Goal: Find specific page/section: Find specific page/section

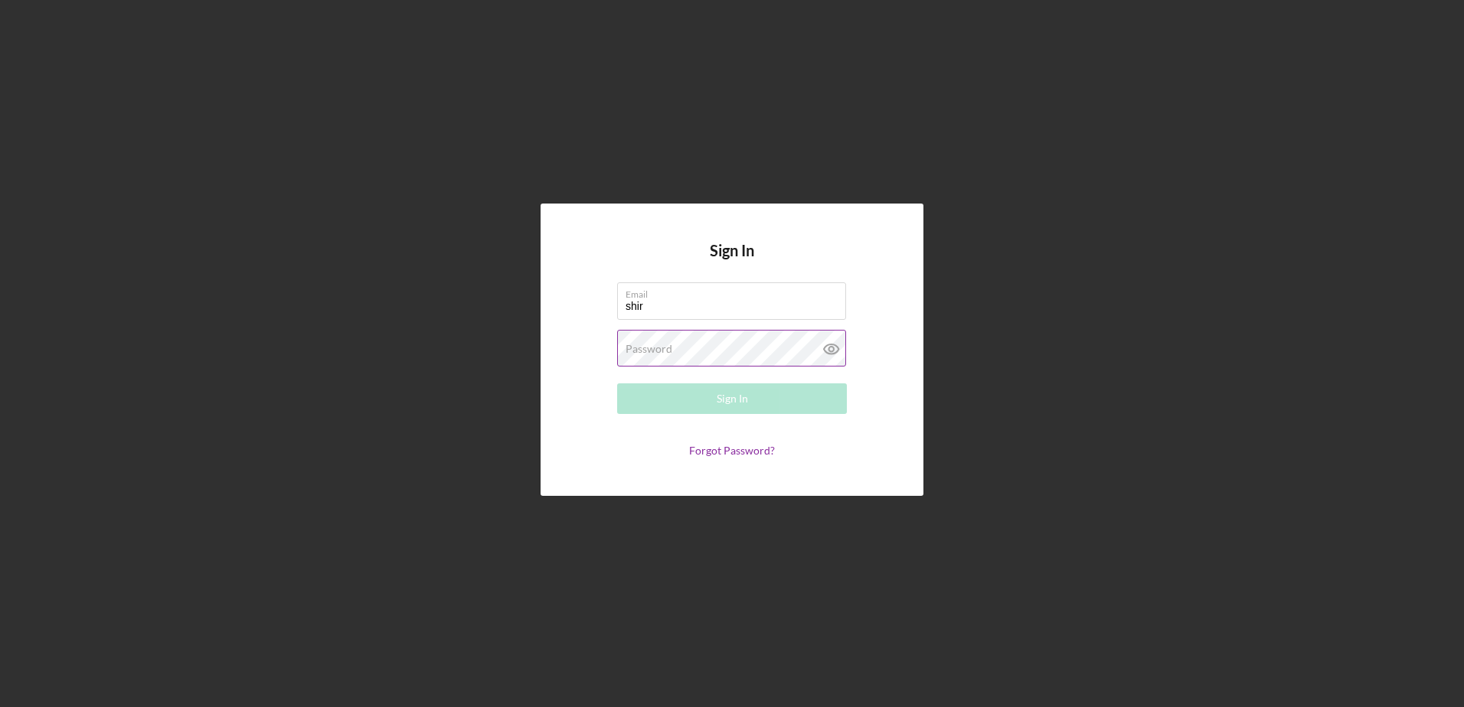
type input "[PERSON_NAME][EMAIL_ADDRESS][DOMAIN_NAME]"
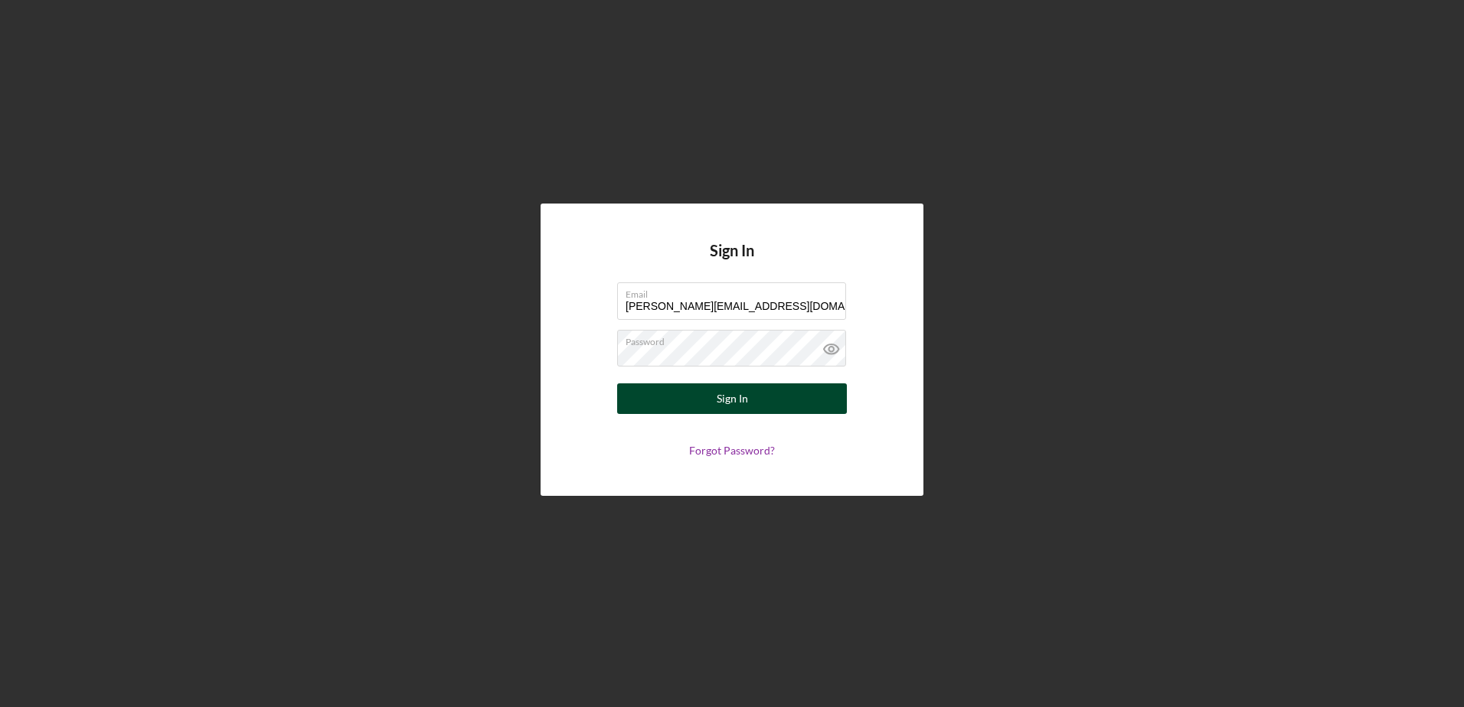
click at [745, 403] on div "Sign In" at bounding box center [732, 399] width 31 height 31
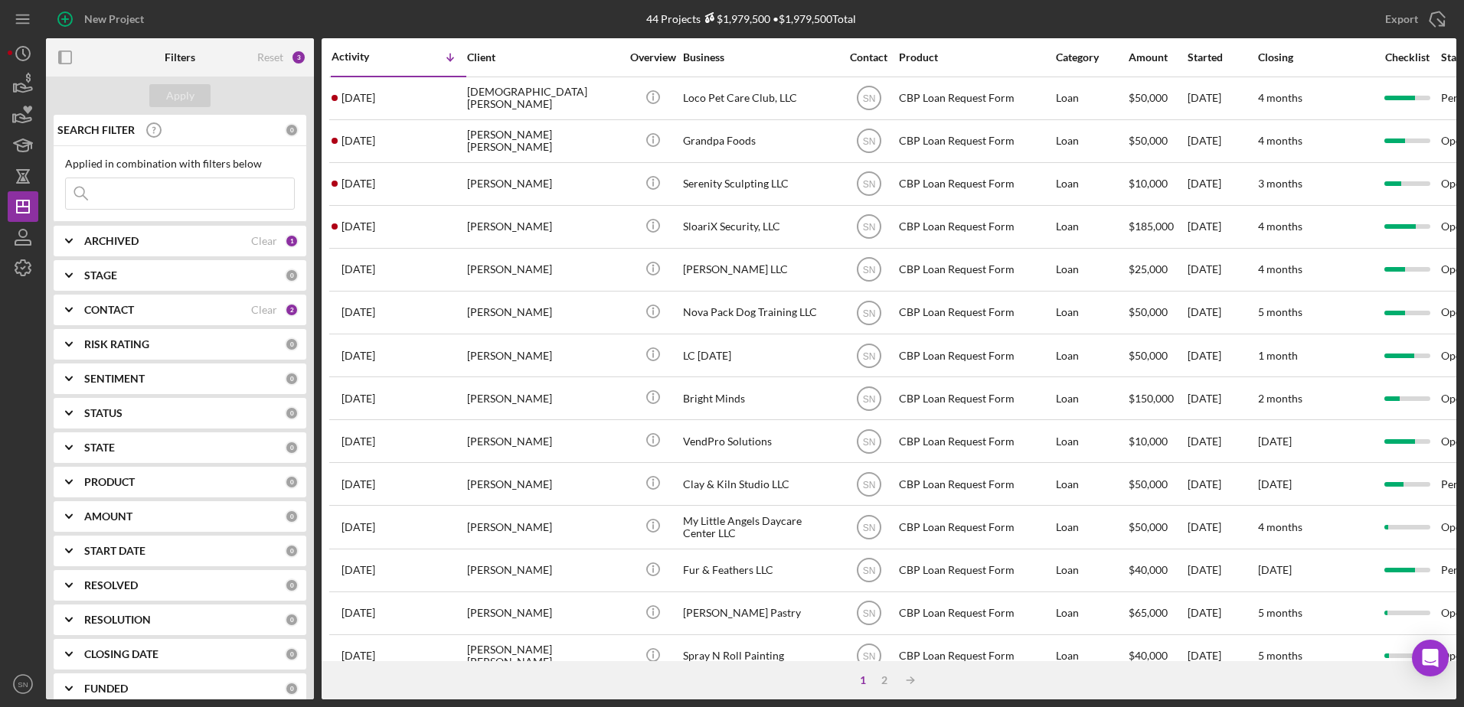
click at [144, 203] on input at bounding box center [180, 193] width 228 height 31
click at [194, 98] on button "Apply" at bounding box center [179, 95] width 61 height 23
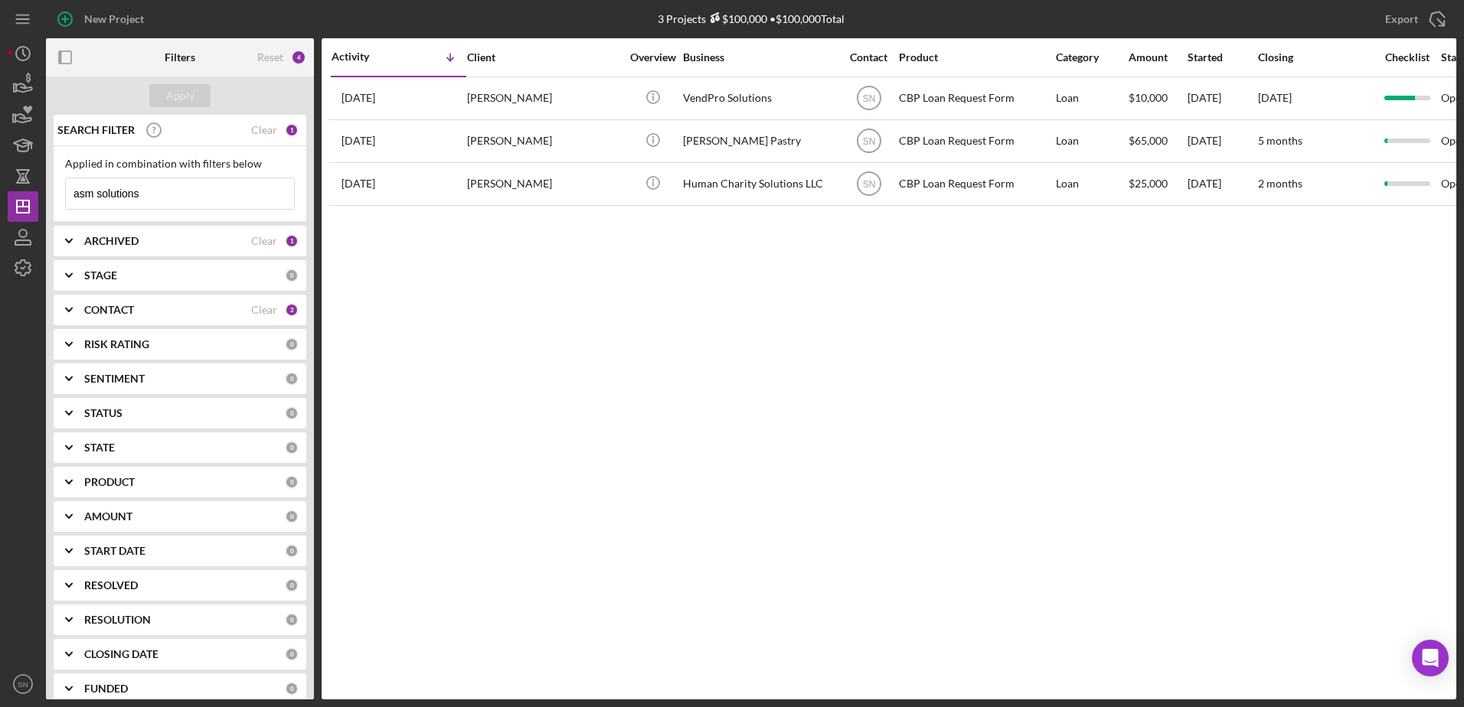
click at [140, 170] on div "Applied in combination with filters below" at bounding box center [180, 164] width 230 height 12
click at [147, 191] on input "asm solutions" at bounding box center [180, 193] width 228 height 31
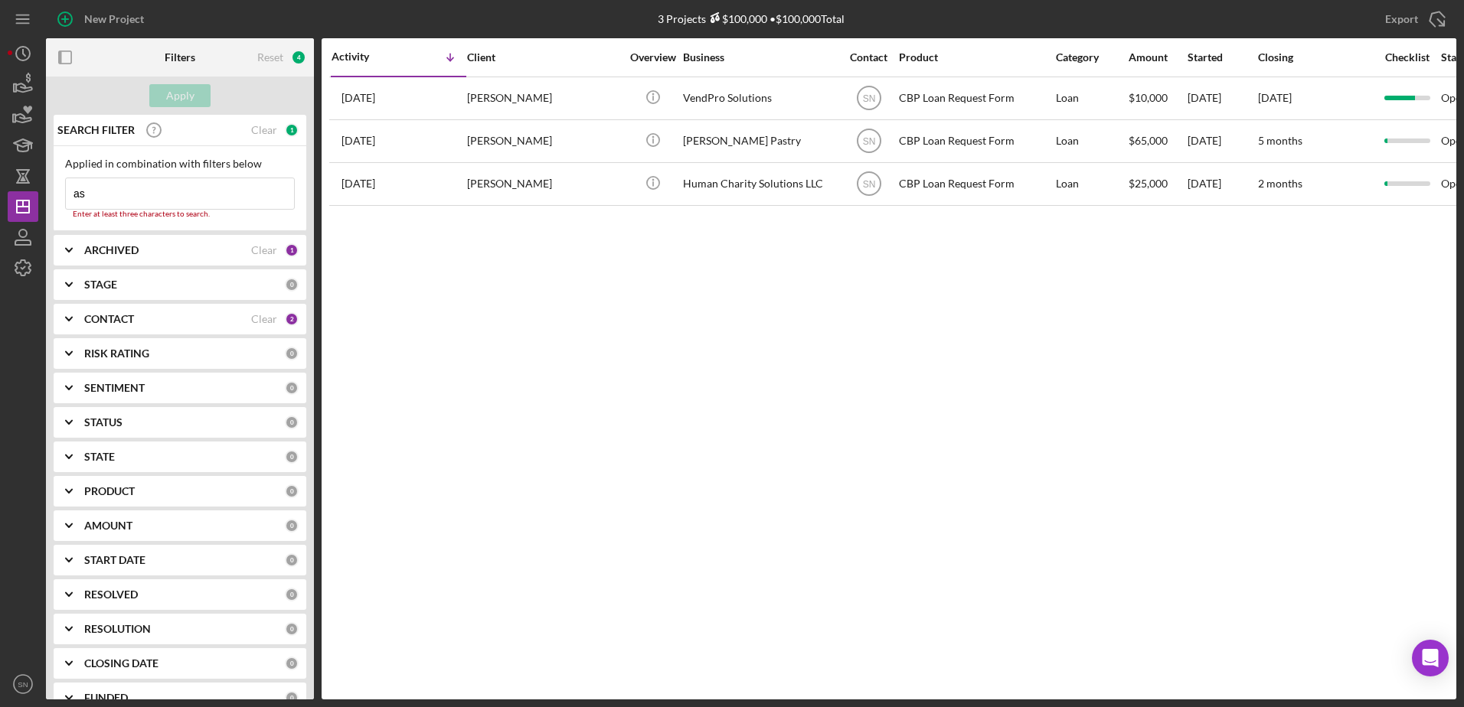
type input "a"
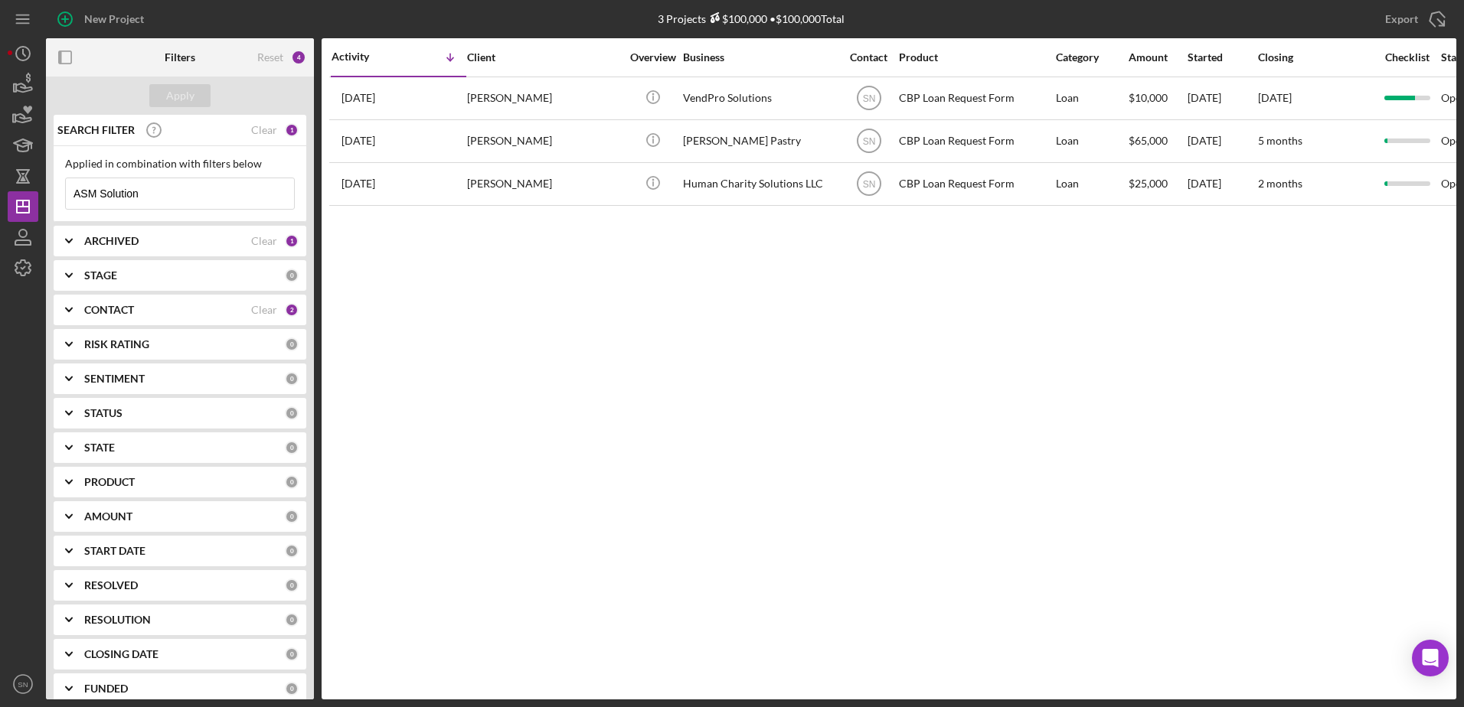
type input "ASM Solution"
click at [65, 311] on icon "Icon/Expander" at bounding box center [69, 310] width 38 height 38
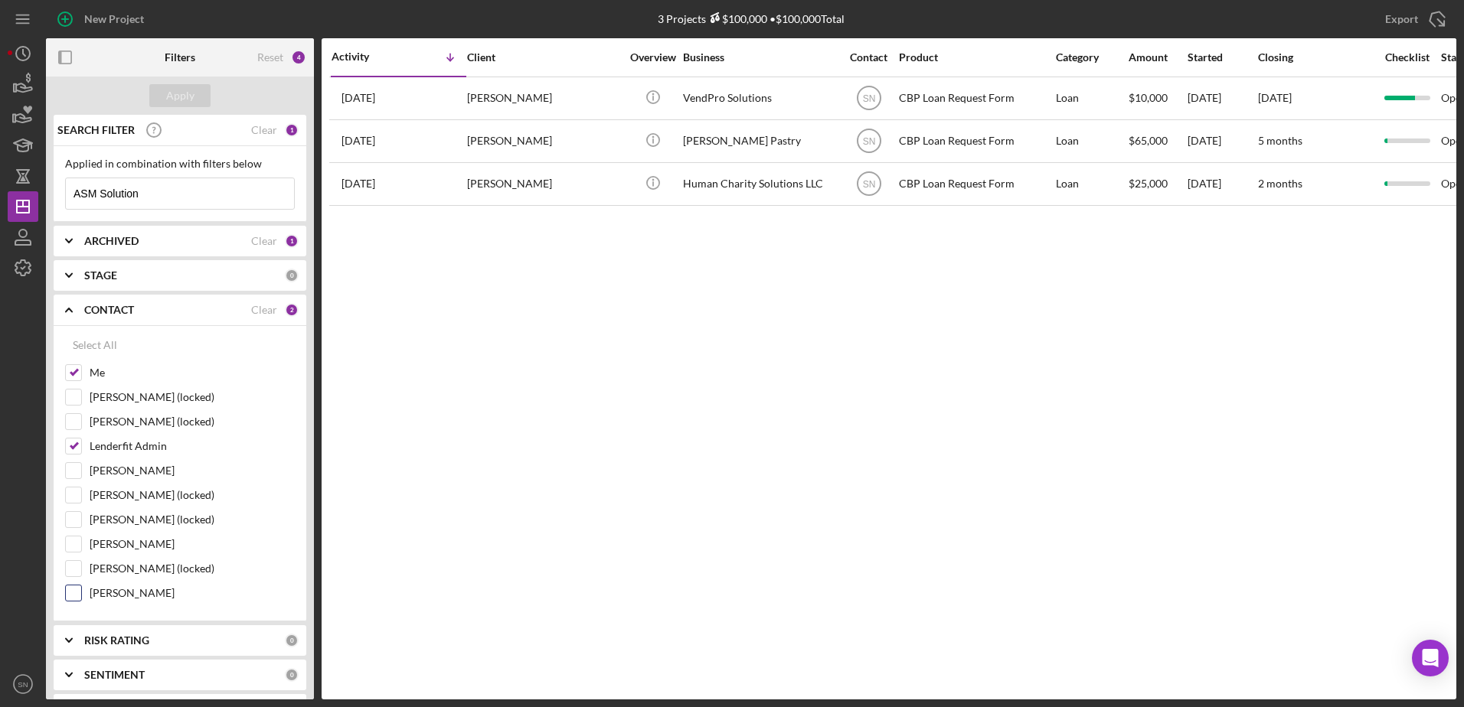
click at [80, 596] on input "[PERSON_NAME]" at bounding box center [73, 593] width 15 height 15
checkbox input "true"
click at [194, 98] on button "Apply" at bounding box center [179, 95] width 61 height 23
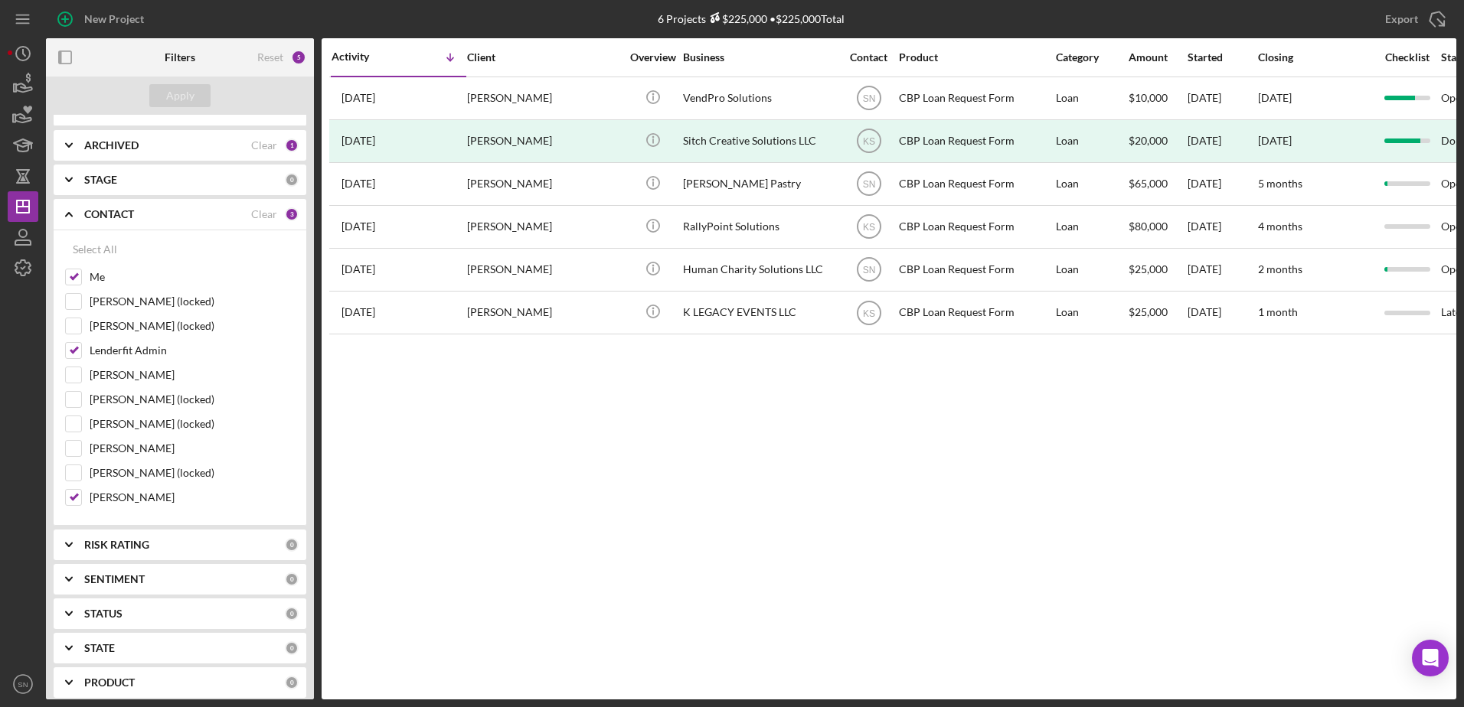
scroll to position [119, 0]
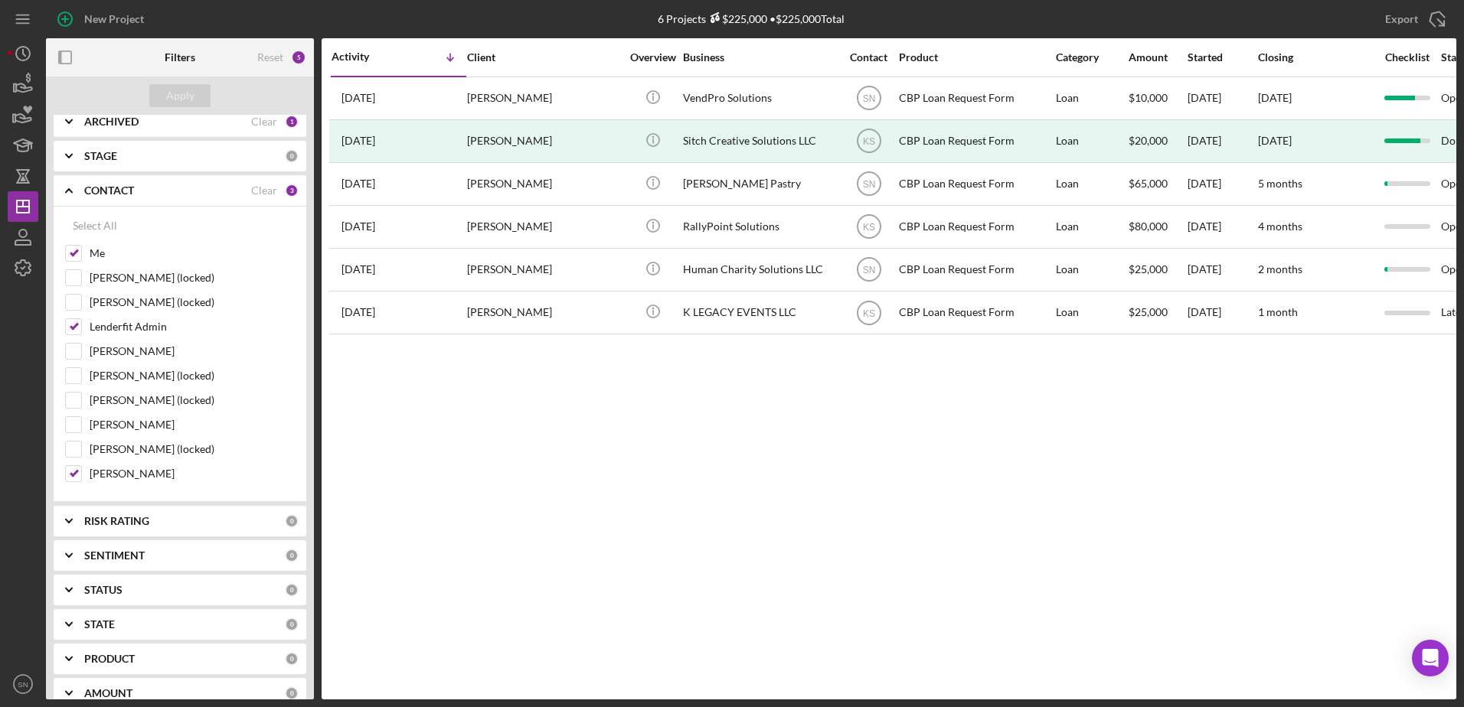
click at [64, 521] on icon "Icon/Expander" at bounding box center [69, 521] width 38 height 38
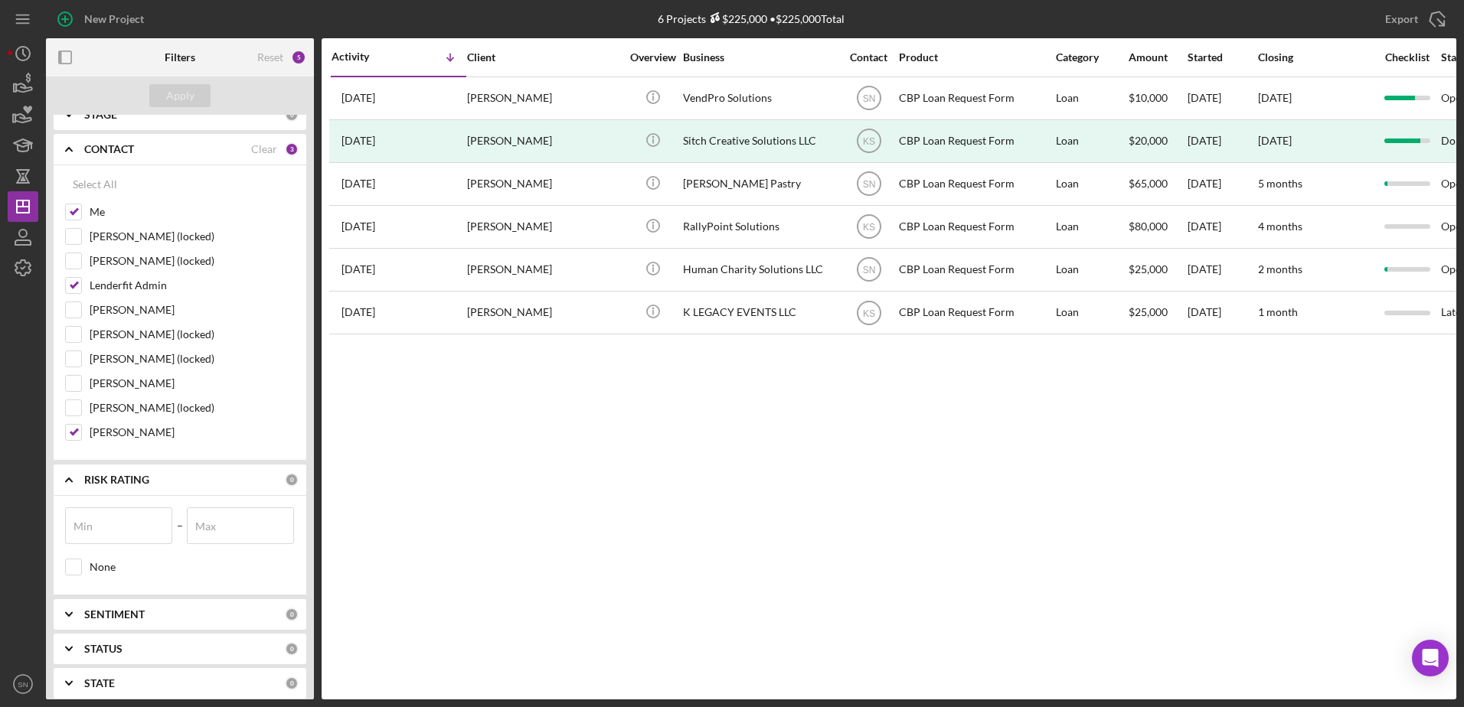
scroll to position [0, 0]
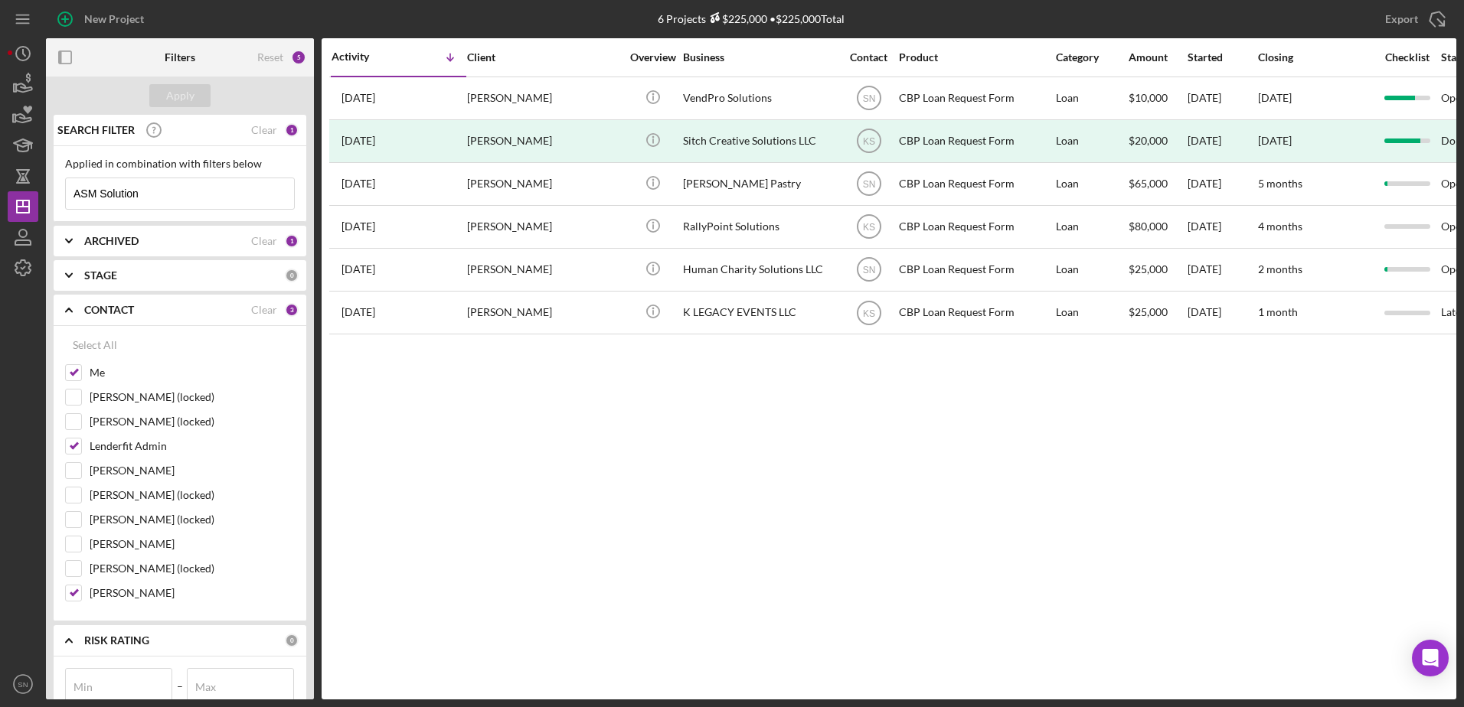
click at [171, 195] on input "ASM Solution" at bounding box center [180, 193] width 228 height 31
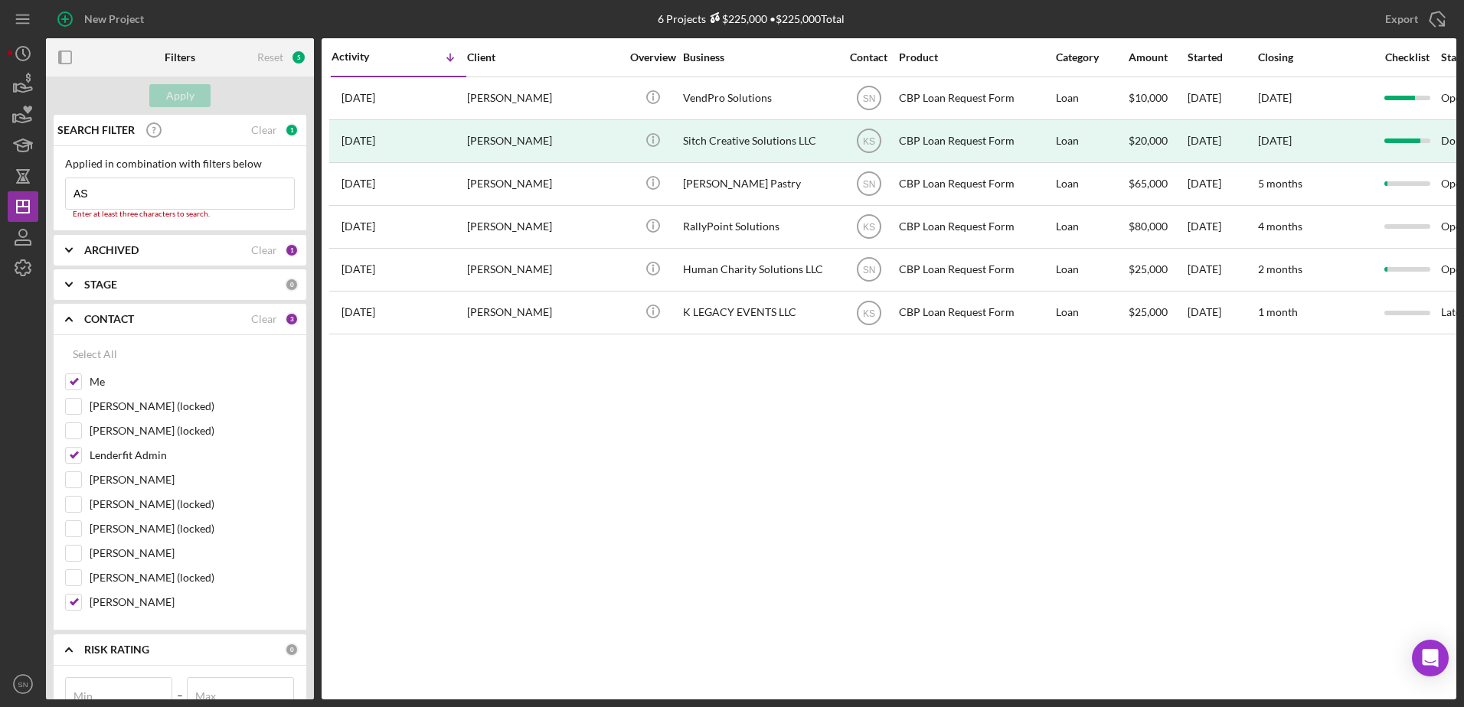
type input "A"
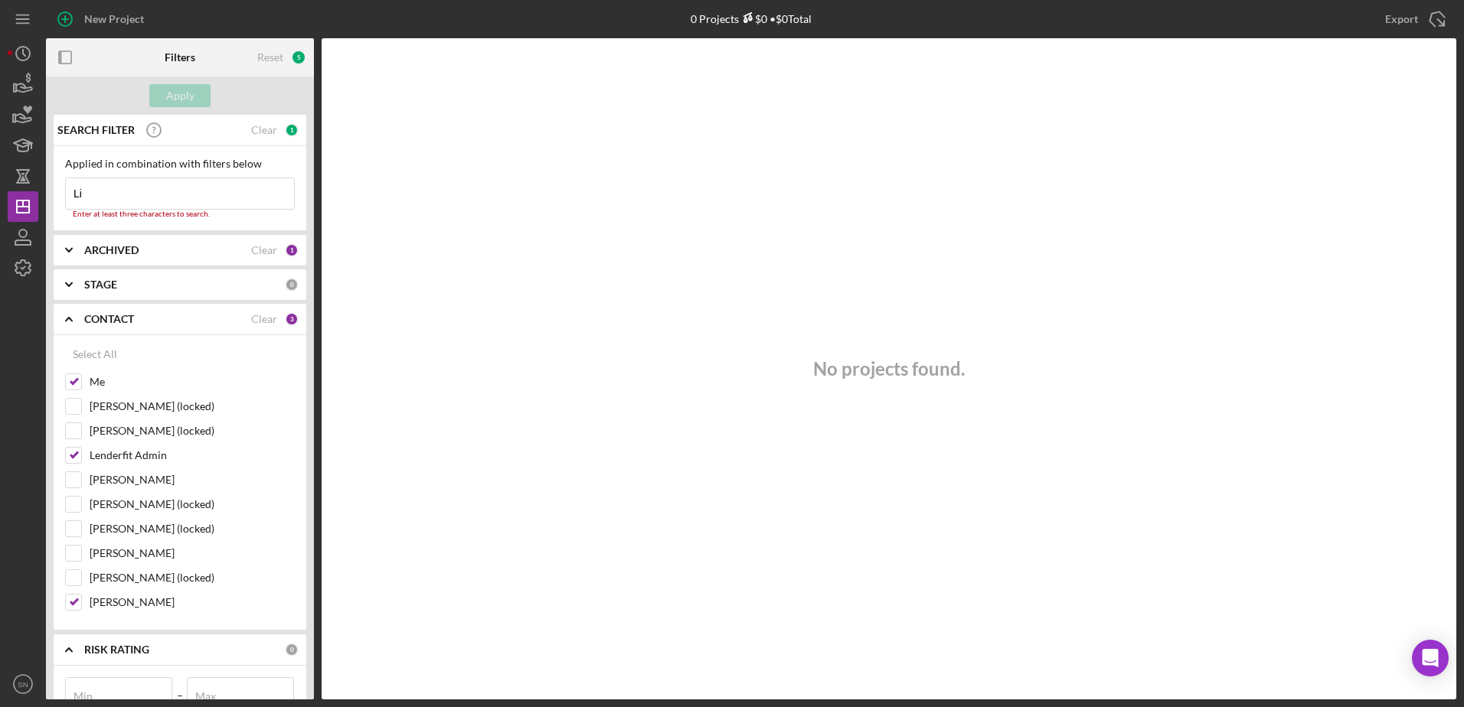
type input "L"
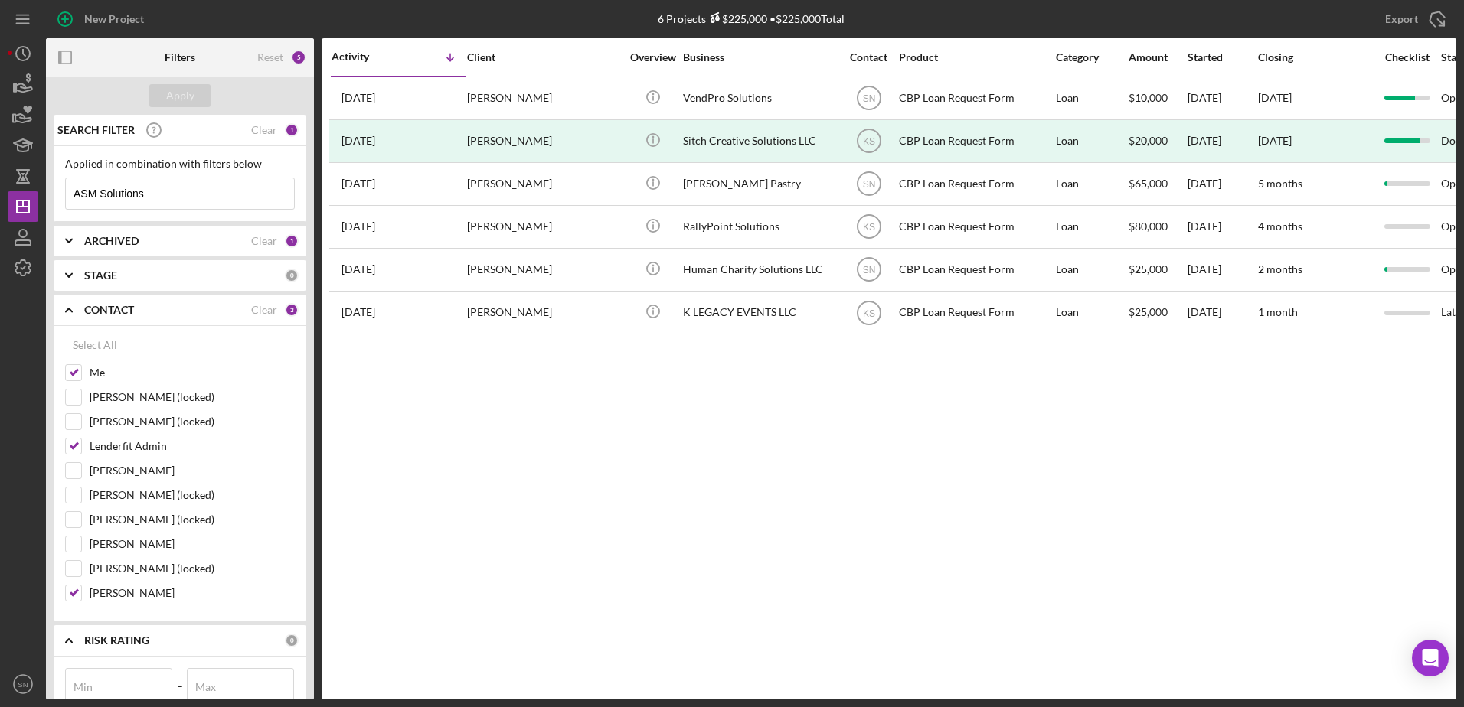
type input "ASM Solutions"
